Goal: Task Accomplishment & Management: Manage account settings

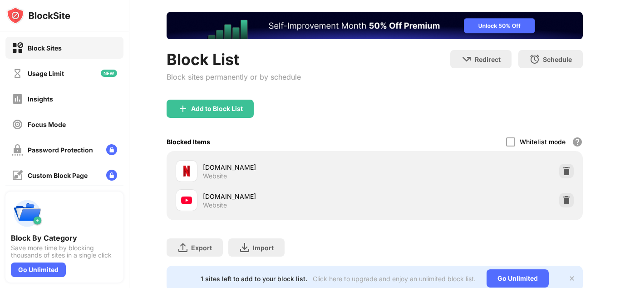
scroll to position [80, 0]
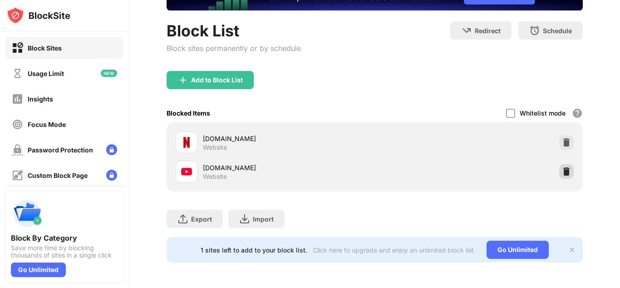
drag, startPoint x: 556, startPoint y: 164, endPoint x: 550, endPoint y: 164, distance: 6.4
click at [562, 167] on img at bounding box center [566, 171] width 9 height 9
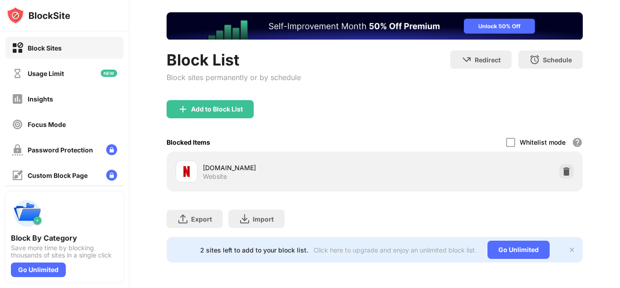
scroll to position [51, 0]
click at [203, 105] on div "Add to Block List" at bounding box center [217, 108] width 52 height 7
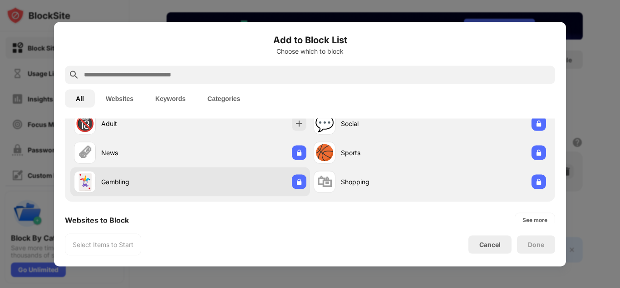
scroll to position [91, 0]
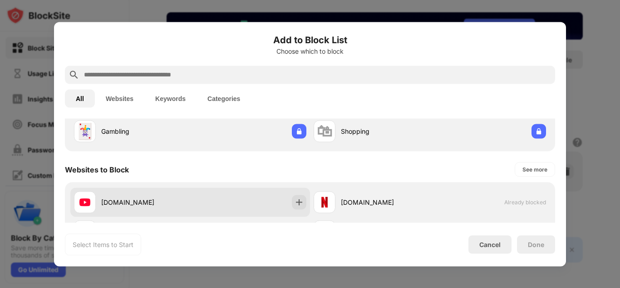
click at [204, 191] on div "[DOMAIN_NAME]" at bounding box center [190, 201] width 240 height 29
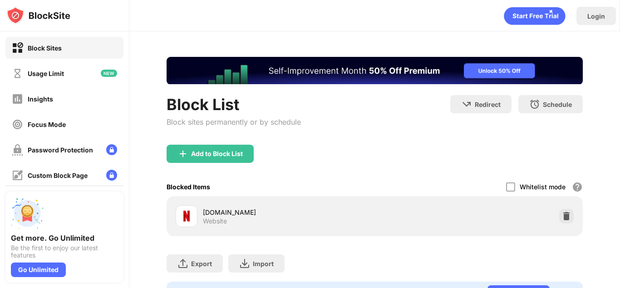
click at [231, 143] on div "Block List Block sites permanently or by schedule" at bounding box center [234, 120] width 134 height 50
click at [230, 152] on div "Add to Block List" at bounding box center [217, 153] width 52 height 7
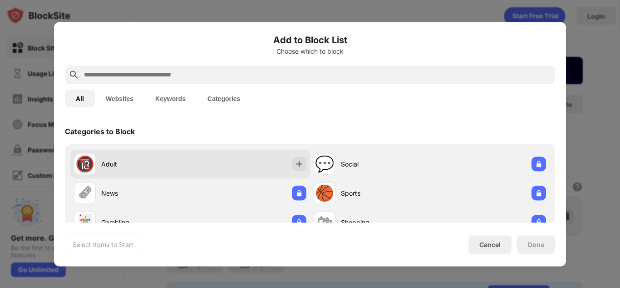
scroll to position [91, 0]
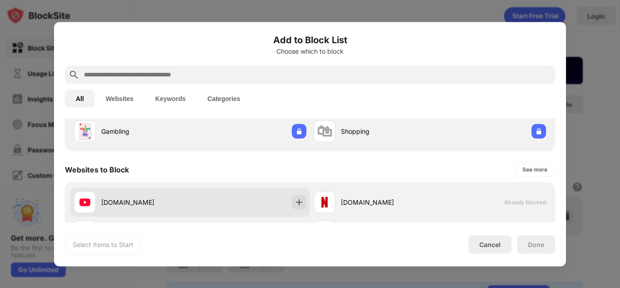
drag, startPoint x: 198, startPoint y: 208, endPoint x: 386, endPoint y: 212, distance: 187.6
click at [198, 207] on div "[DOMAIN_NAME]" at bounding box center [190, 201] width 240 height 29
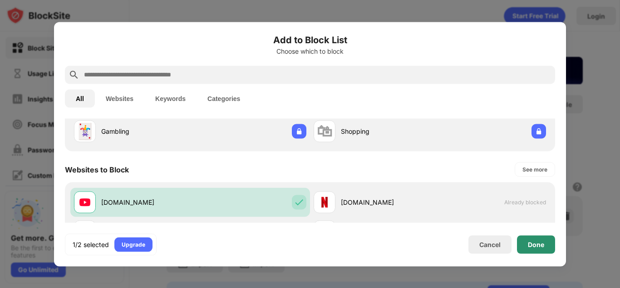
click at [535, 248] on div "Done" at bounding box center [536, 244] width 38 height 18
